Goal: Task Accomplishment & Management: Manage account settings

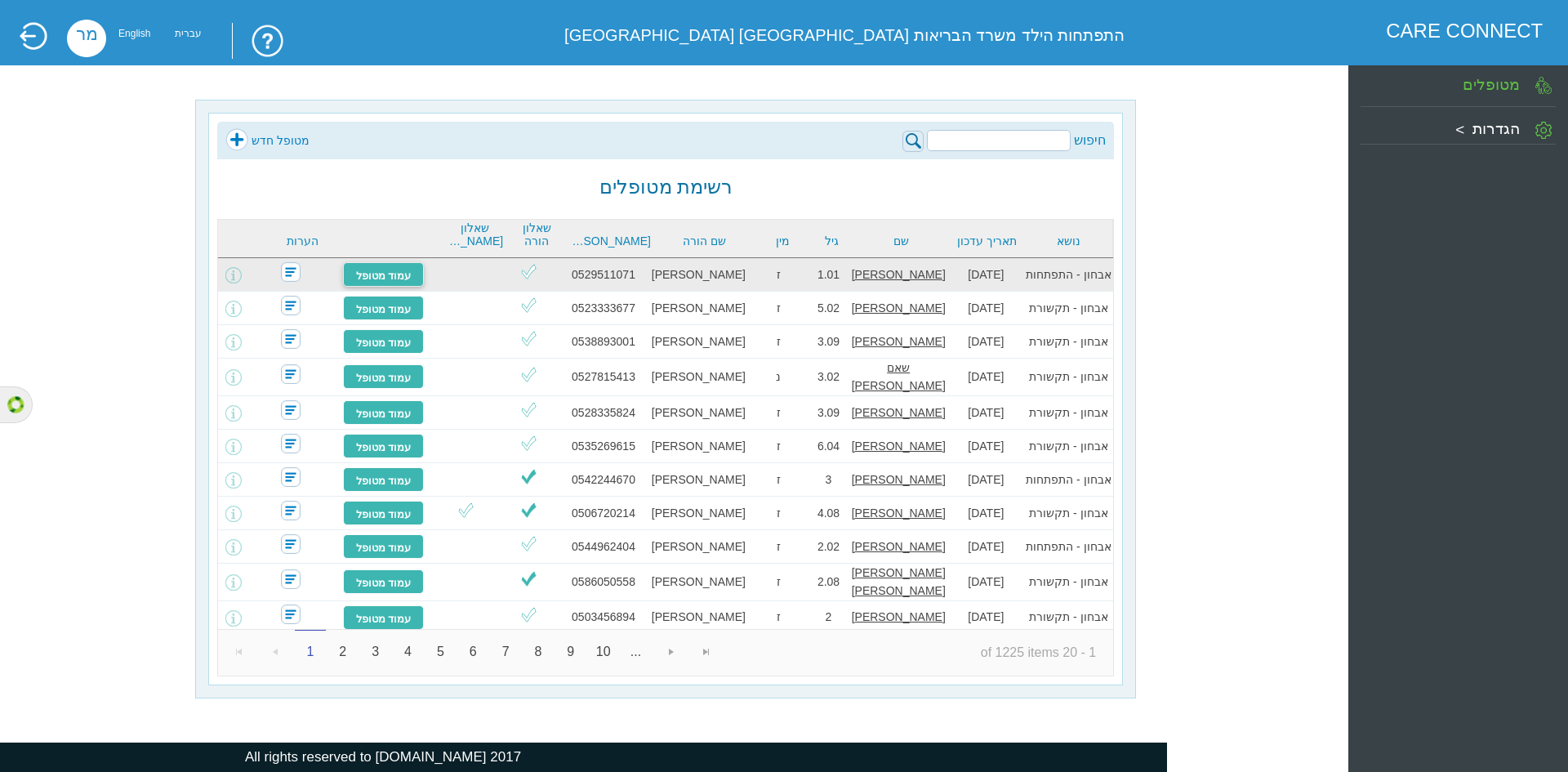
click at [419, 268] on link "עמוד מטופל" at bounding box center [384, 274] width 81 height 24
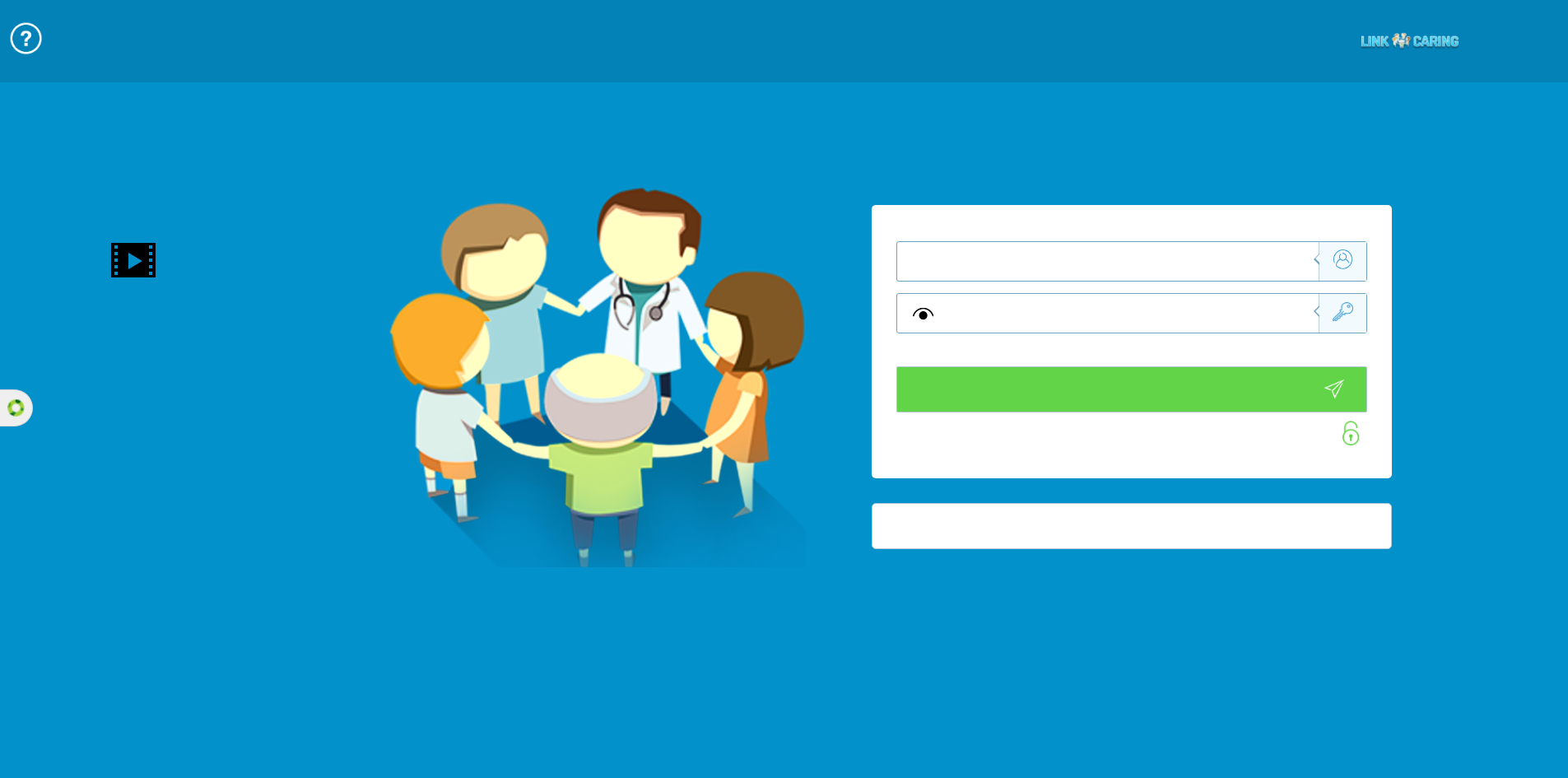
type input "התחבר עכשיו"
type input "עדיין לא? צור חשבון!"
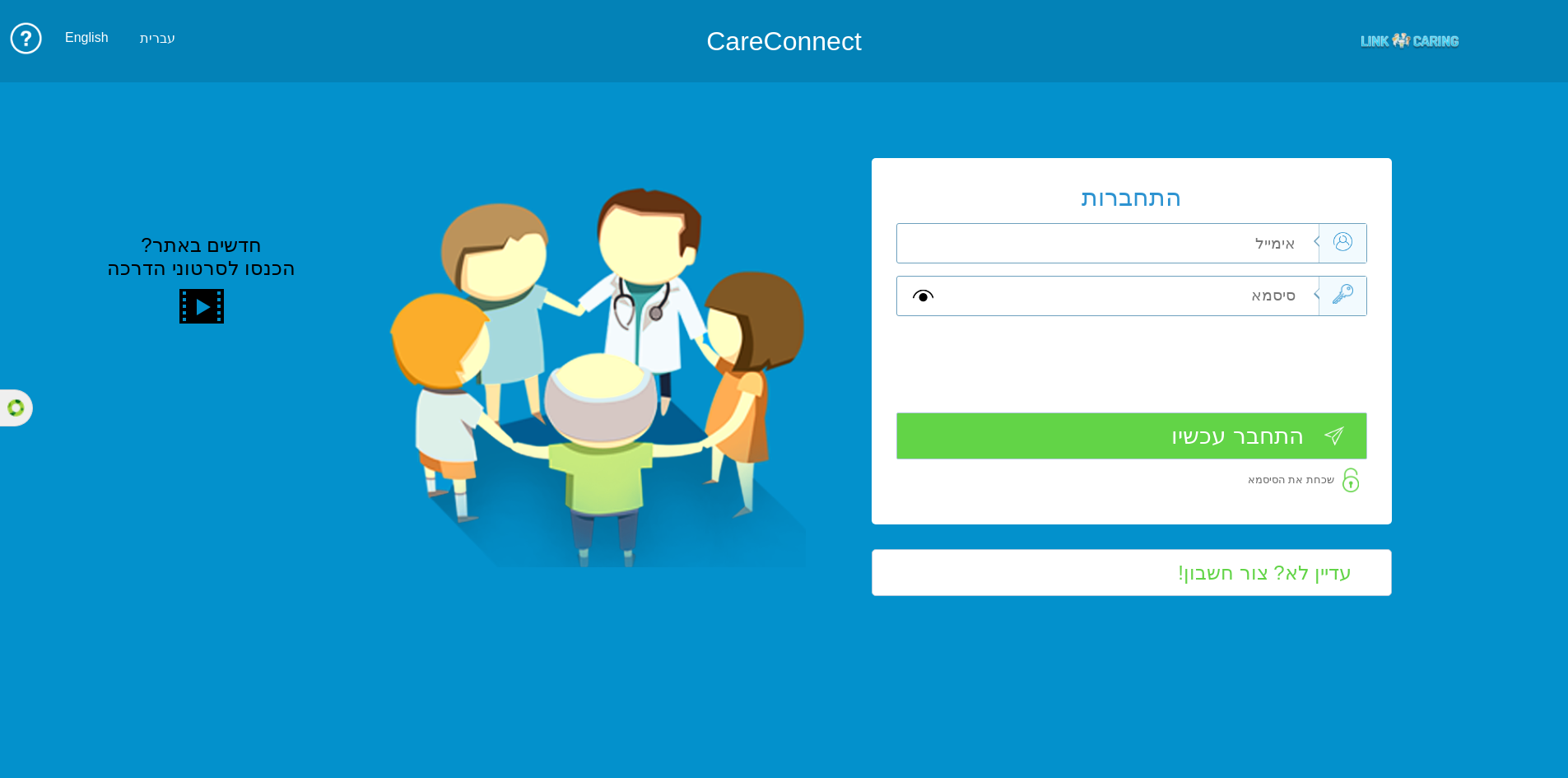
click at [1265, 297] on input "text" at bounding box center [1133, 296] width 371 height 39
type input "="
click at [1244, 244] on input "text" at bounding box center [1133, 243] width 371 height 39
type input "[PERSON_NAME][EMAIL_ADDRESS][DOMAIN_NAME]"
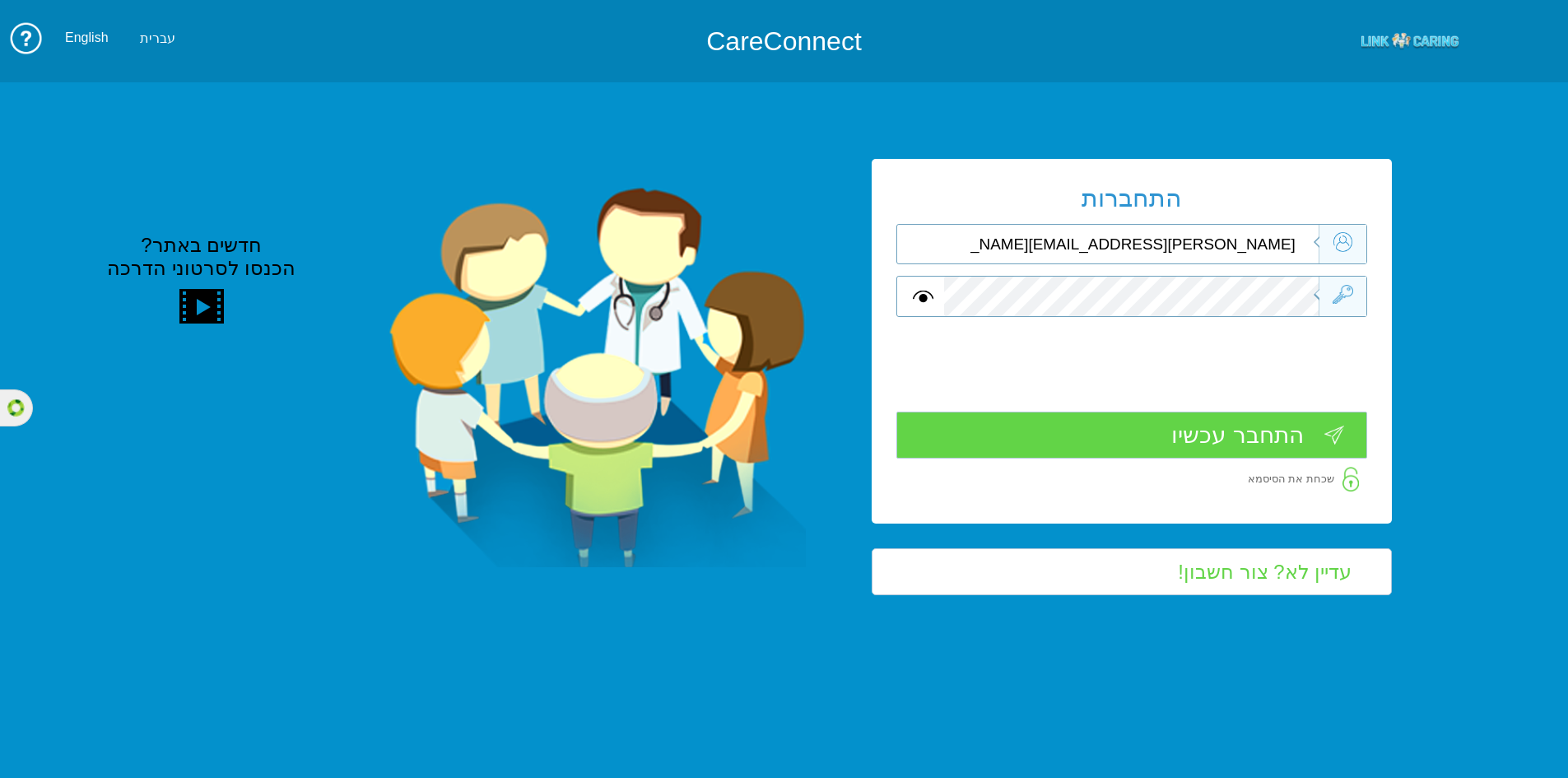
click at [1301, 424] on input "התחבר עכשיו" at bounding box center [1132, 435] width 471 height 47
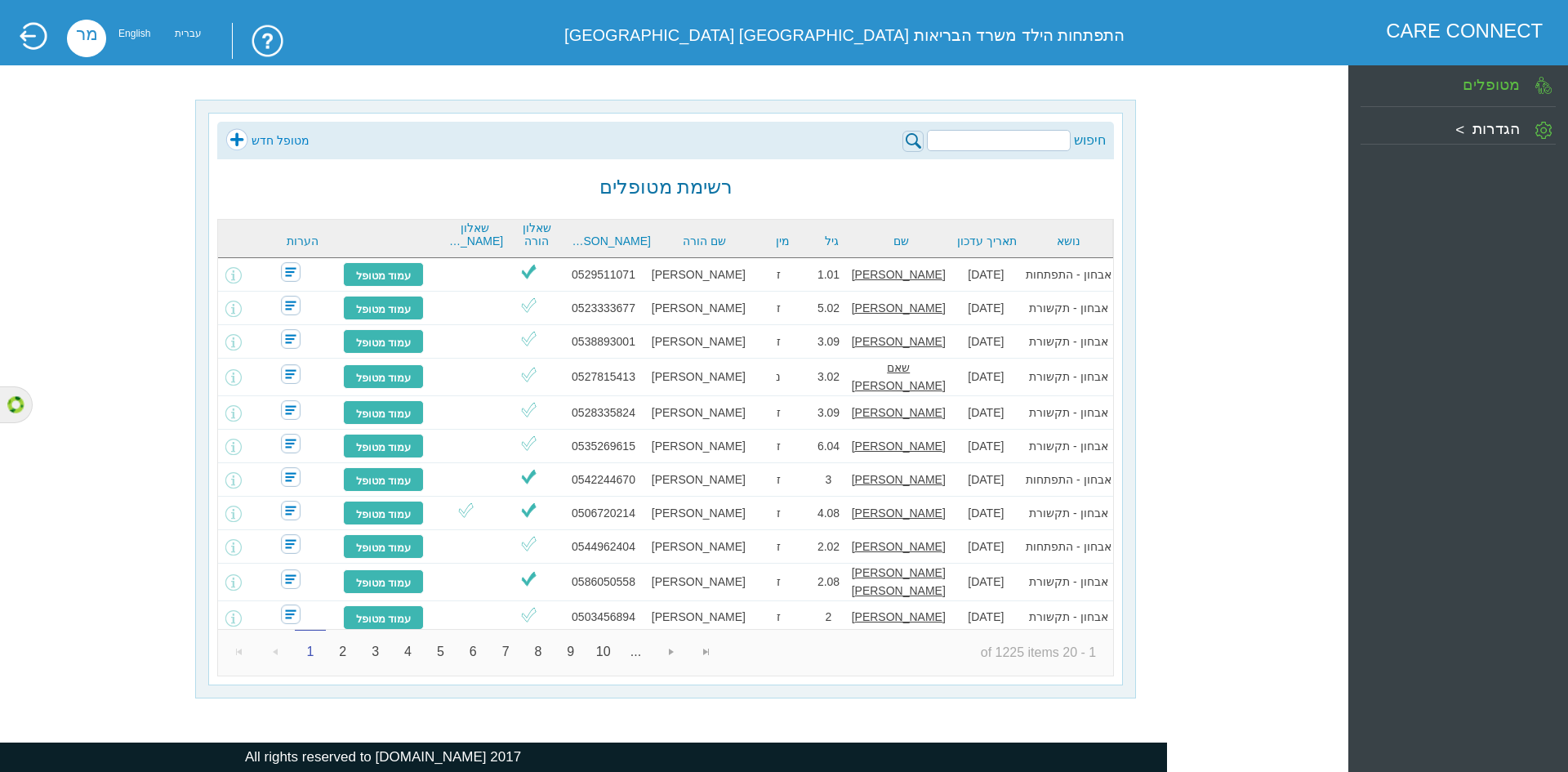
click at [539, 237] on link "שאלון הורה" at bounding box center [537, 233] width 50 height 26
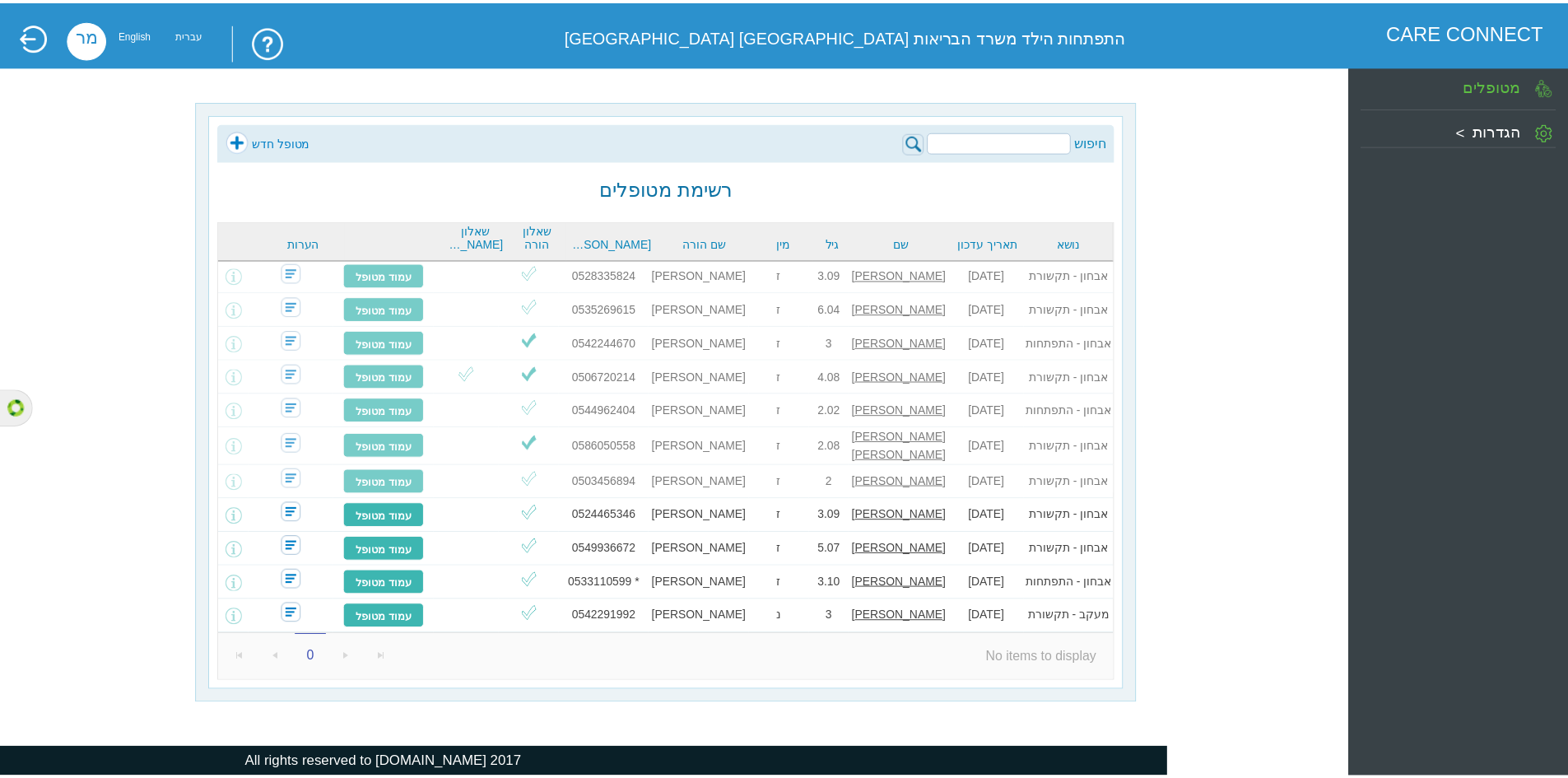
scroll to position [301, 0]
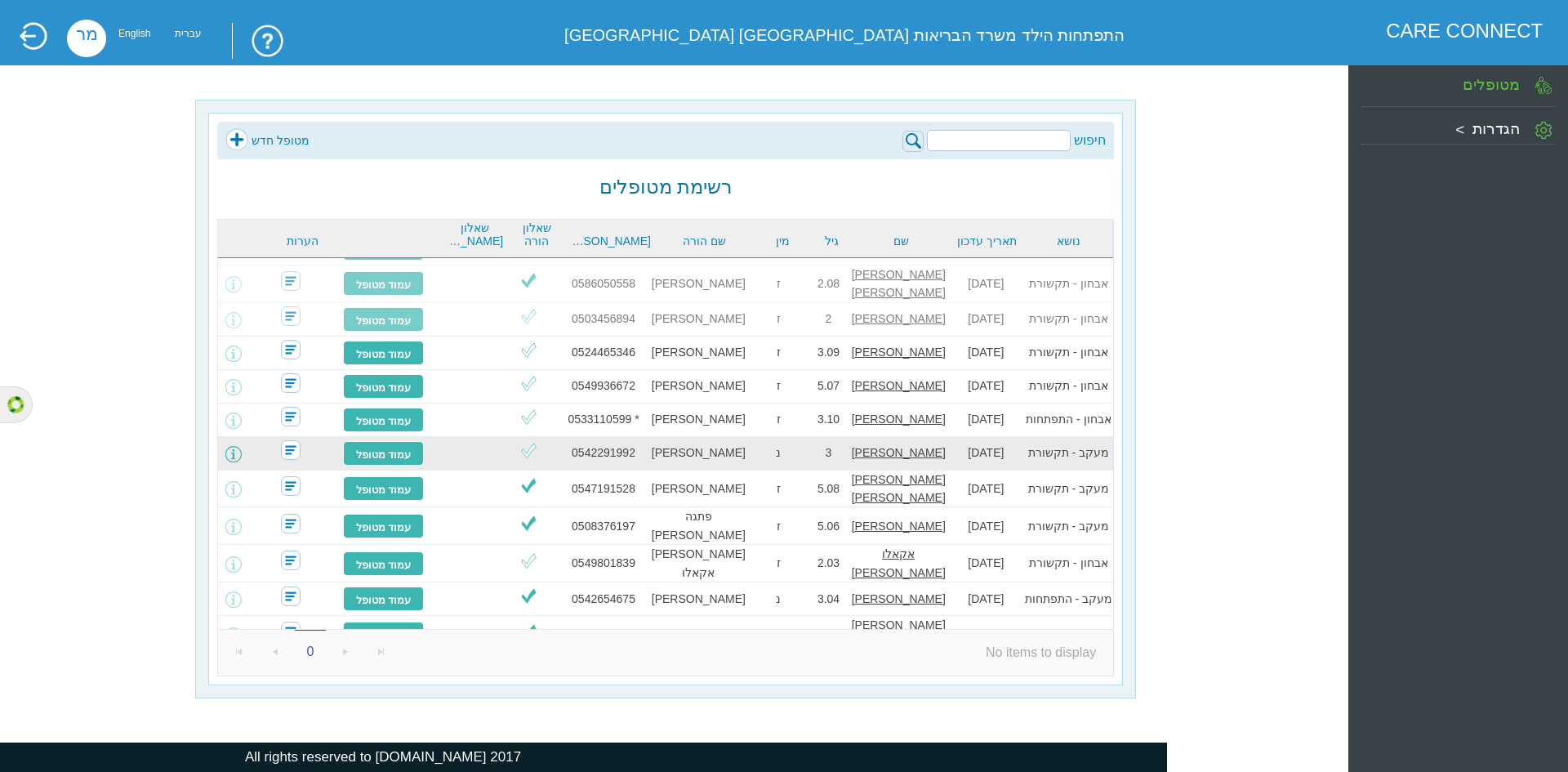
click at [242, 446] on span at bounding box center [233, 453] width 16 height 16
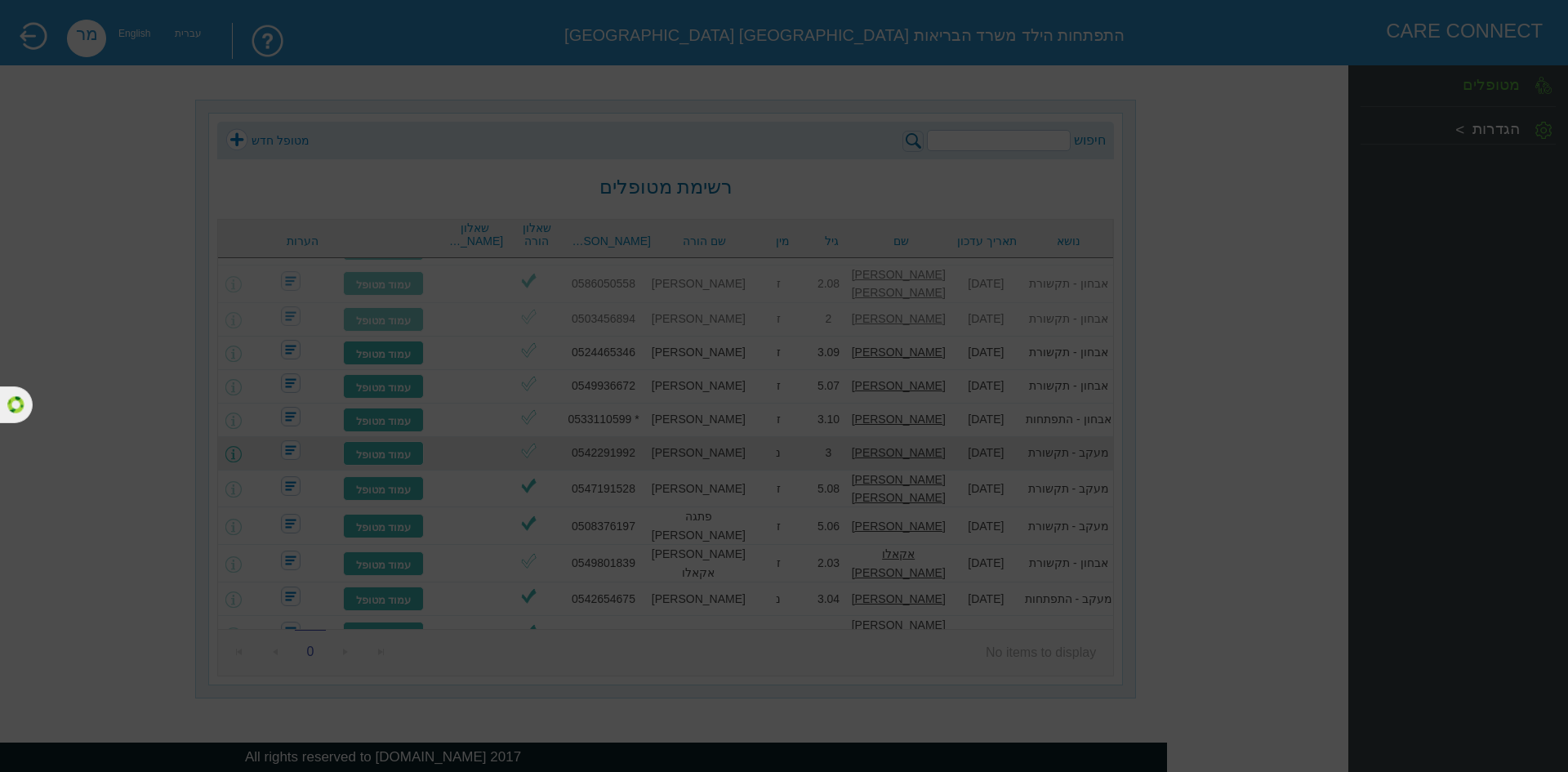
type input "עריכת פרטים"
type input "@ שליחה למייל"
type input "בחר שאלונים לשליחה"
type input "שלח שאלוני מעקב"
type input "הוספת איש צוות חינוכי"
